Goal: Task Accomplishment & Management: Manage account settings

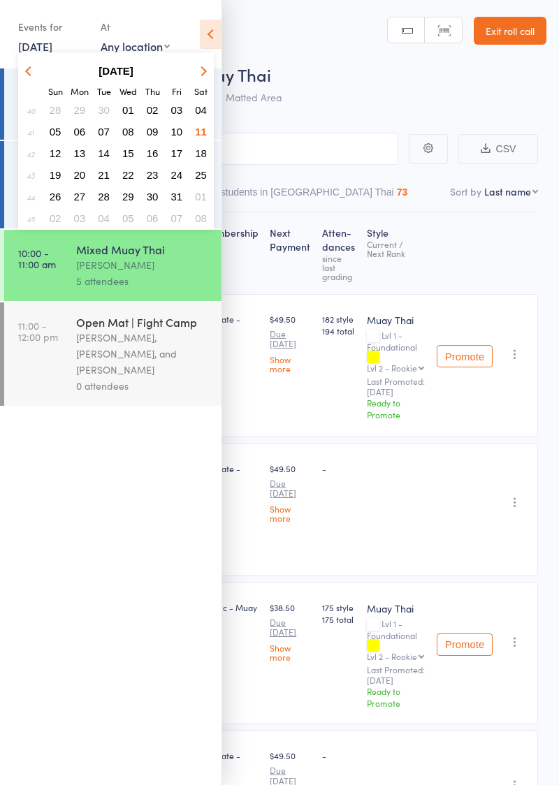
click at [81, 150] on span "13" at bounding box center [80, 153] width 12 height 12
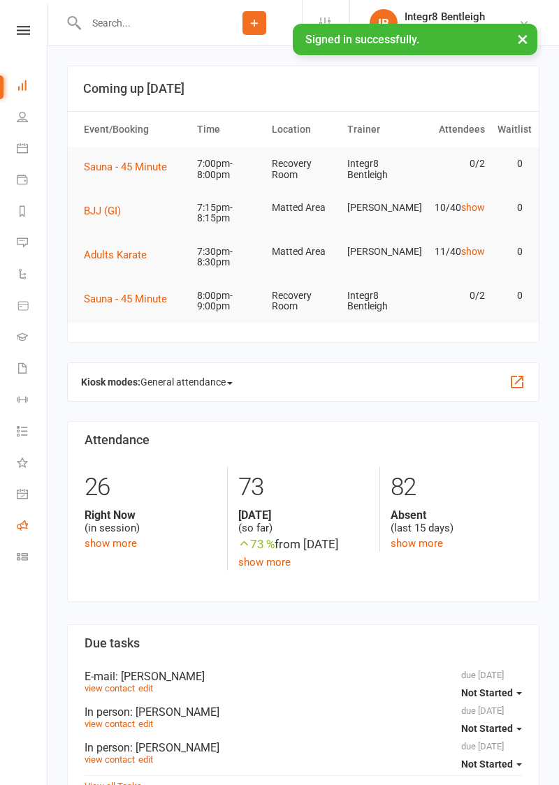
click at [20, 528] on icon at bounding box center [22, 525] width 11 height 11
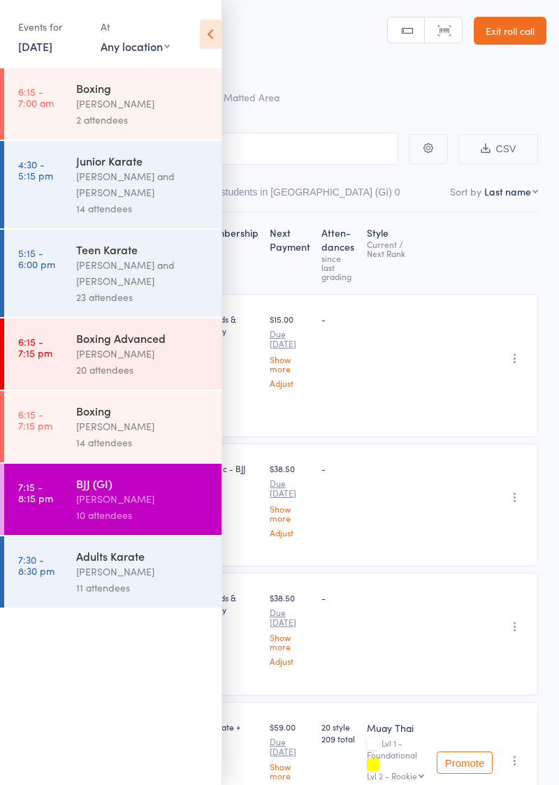
click at [43, 575] on time "7:30 - 8:30 pm" at bounding box center [36, 565] width 36 height 22
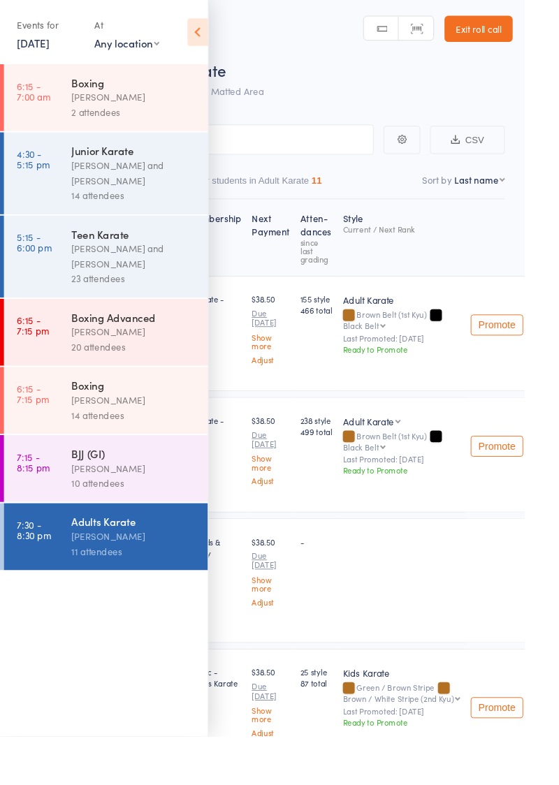
click at [221, 29] on icon at bounding box center [211, 34] width 22 height 29
